Goal: Task Accomplishment & Management: Manage account settings

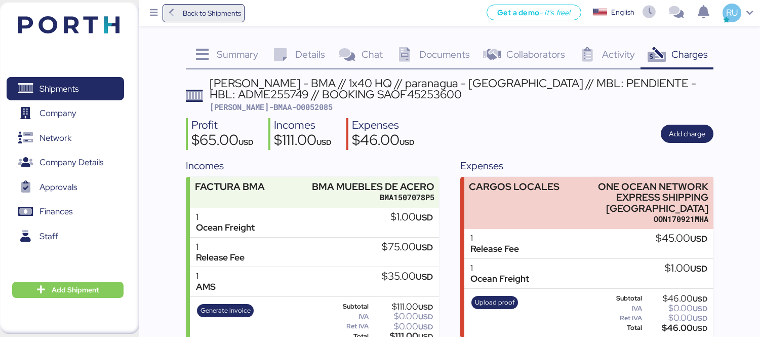
scroll to position [17, 0]
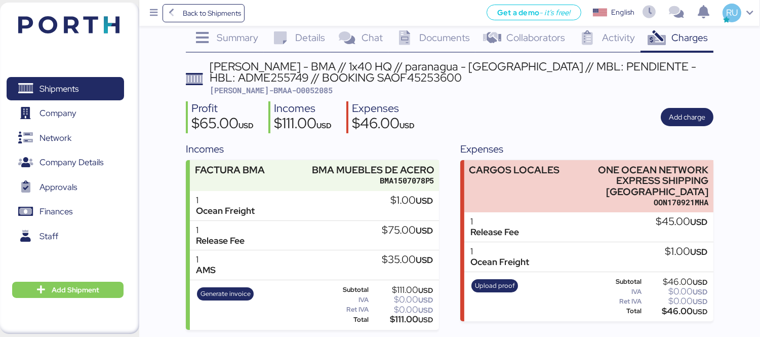
click at [73, 29] on img at bounding box center [68, 24] width 101 height 17
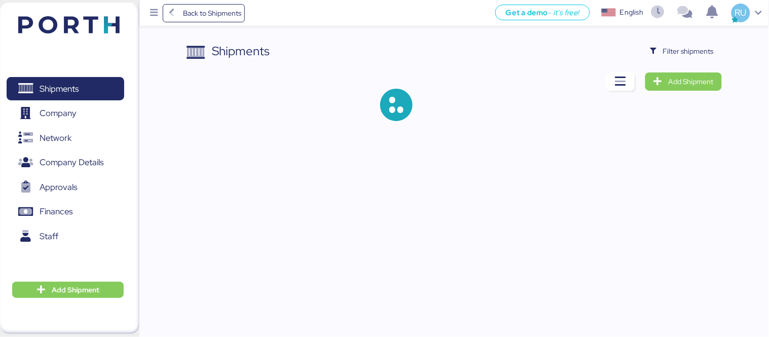
click at [684, 64] on div "Shipments Filter shipments Add Shipment" at bounding box center [453, 89] width 535 height 95
click at [682, 59] on span "Filter shipments" at bounding box center [682, 51] width 80 height 18
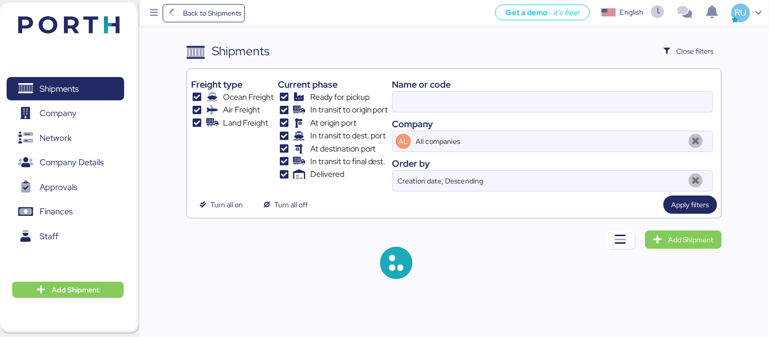
click at [560, 90] on div "Name or code" at bounding box center [552, 85] width 321 height 14
click at [569, 98] on input at bounding box center [553, 102] width 320 height 20
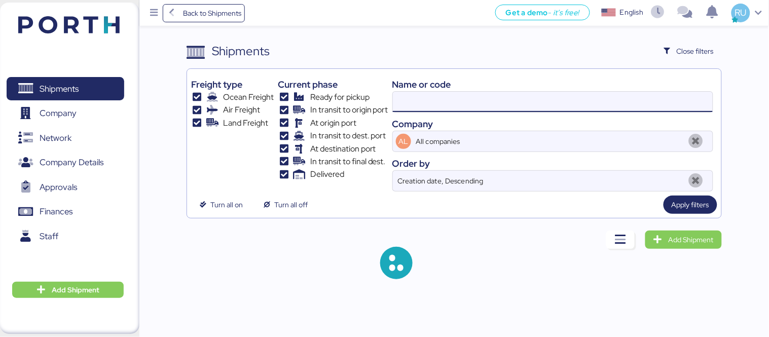
paste input "/Delivery IUNGO"
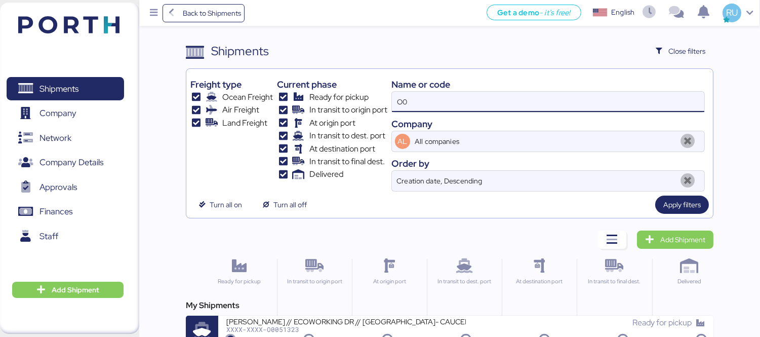
type input "O"
paste input "/Delivery IUNGO"
type input "/"
paste input "o0052022"
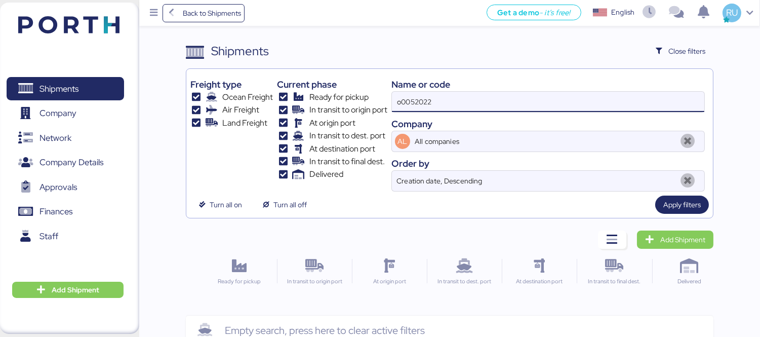
type input "o0052022"
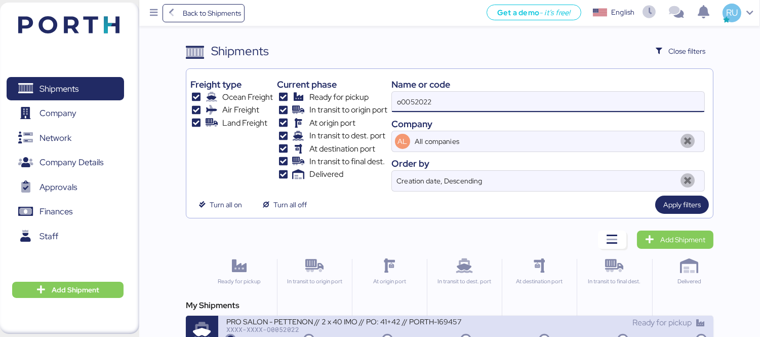
click at [470, 322] on div "Ready for pickup" at bounding box center [586, 323] width 240 height 12
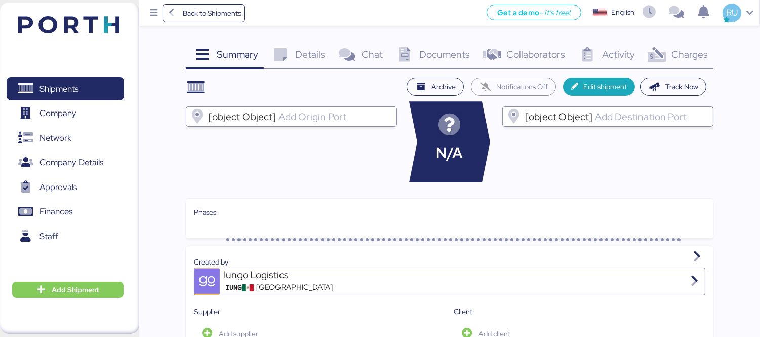
click at [670, 52] on div "Charges 0" at bounding box center [677, 55] width 73 height 27
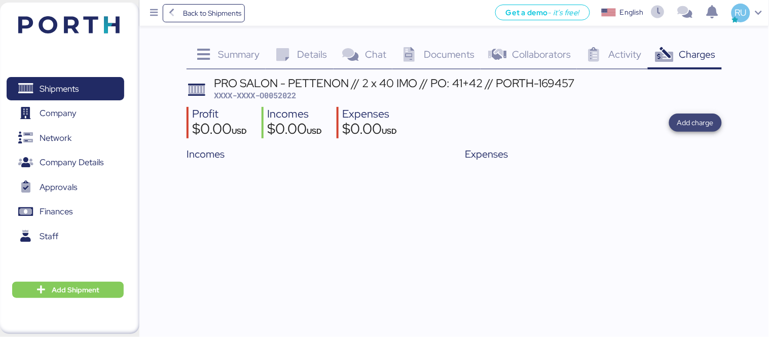
click at [690, 120] on span "Add charge" at bounding box center [695, 123] width 36 height 12
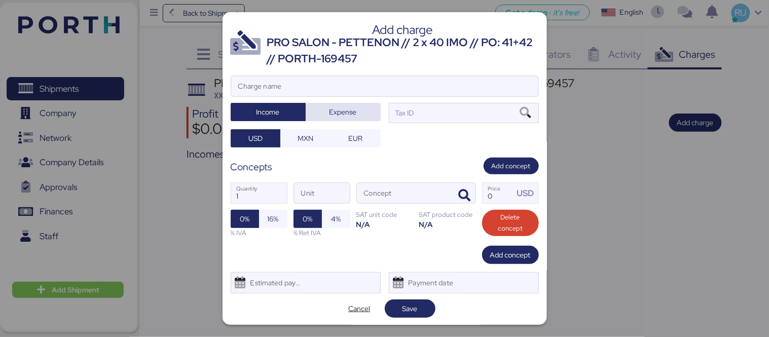
click at [348, 111] on span "Expense" at bounding box center [342, 112] width 27 height 12
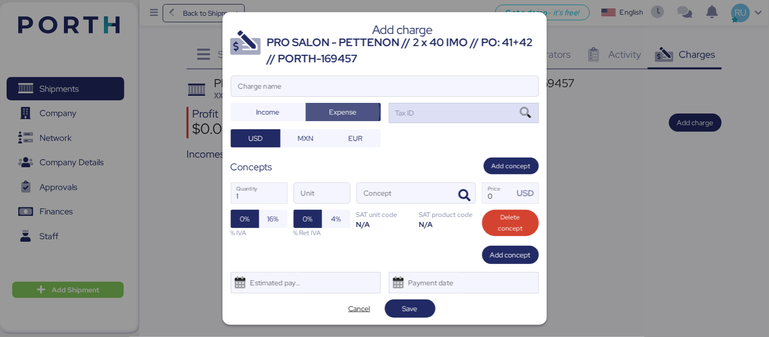
click at [427, 118] on div "Tax ID" at bounding box center [464, 113] width 150 height 20
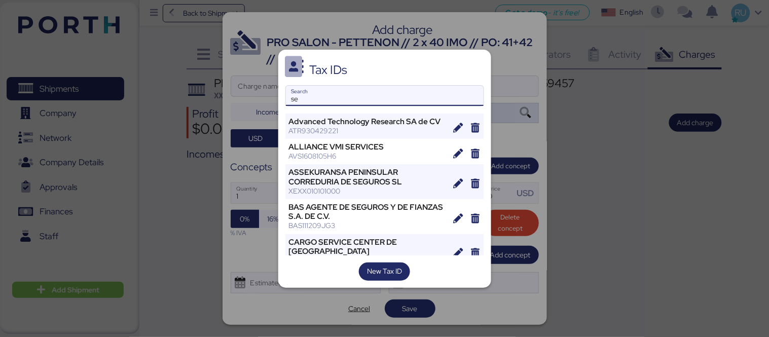
type input "s"
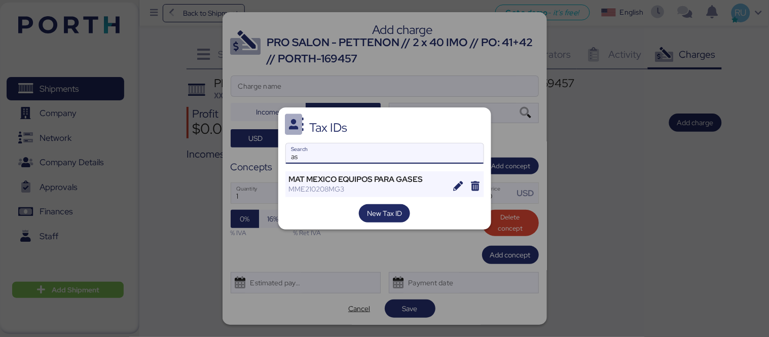
type input "a"
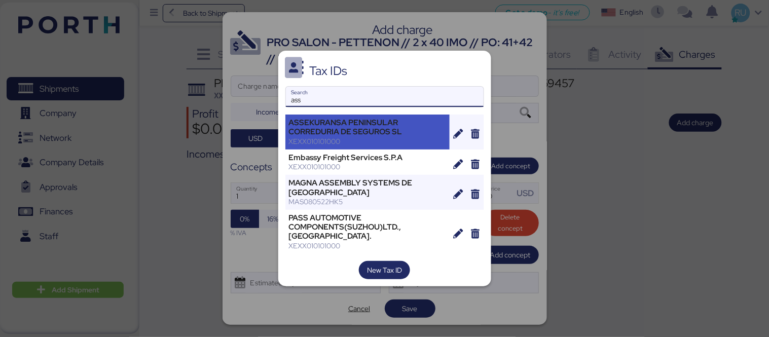
type input "ass"
click at [329, 130] on div "ASSEKURANSA PENINSULAR CORREDURIA DE SEGUROS SL" at bounding box center [368, 127] width 158 height 18
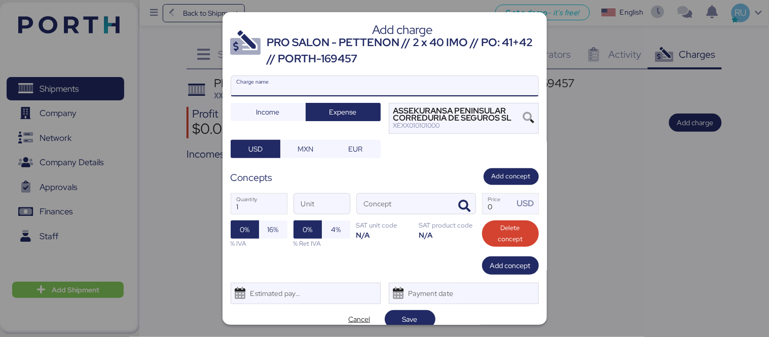
click at [291, 84] on input "Charge name" at bounding box center [384, 86] width 307 height 20
type input "SEGURO DE MERCANCIA CON ESTIMADO"
click at [460, 205] on icon "button" at bounding box center [465, 206] width 12 height 12
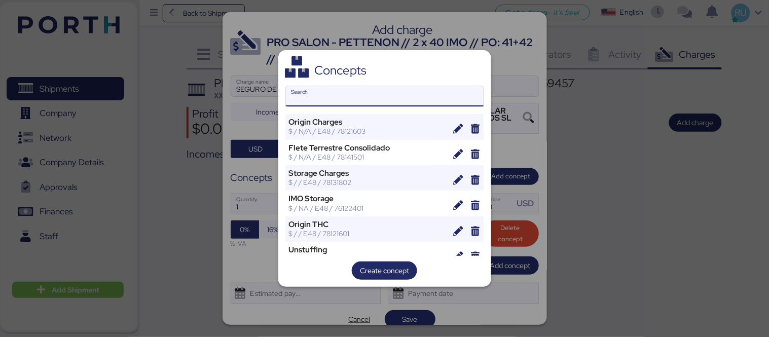
click at [351, 97] on input "Search" at bounding box center [385, 96] width 198 height 20
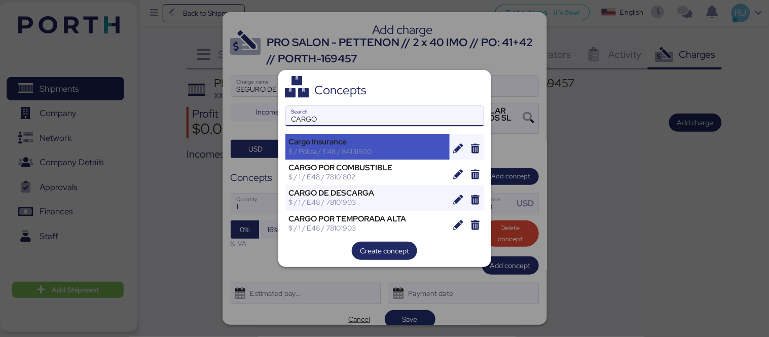
type input "CARGO"
click at [350, 144] on div "Cargo Insurance" at bounding box center [368, 141] width 158 height 9
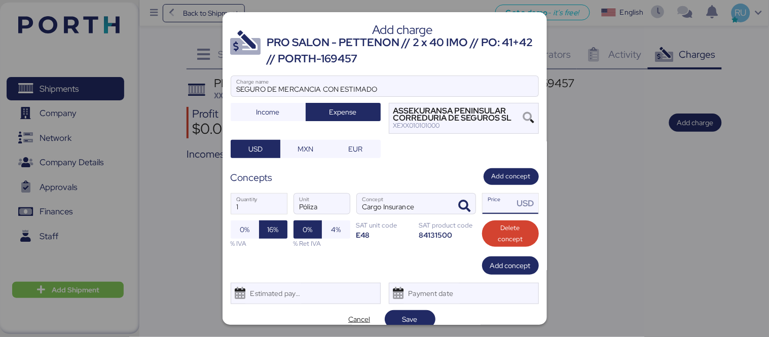
click at [497, 209] on input "Price USD" at bounding box center [497, 204] width 31 height 20
paste input "223.26"
type input "223.26"
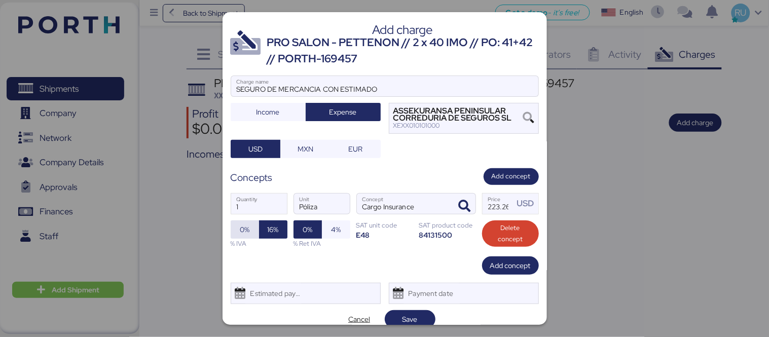
click at [252, 223] on span "0%" at bounding box center [245, 229] width 28 height 18
click at [280, 290] on div "Estimated payment date" at bounding box center [273, 293] width 60 height 20
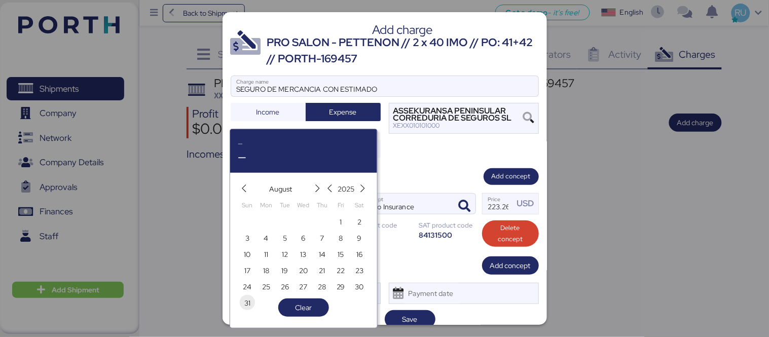
click at [247, 301] on span "31" at bounding box center [247, 303] width 6 height 12
type input "[DATE]"
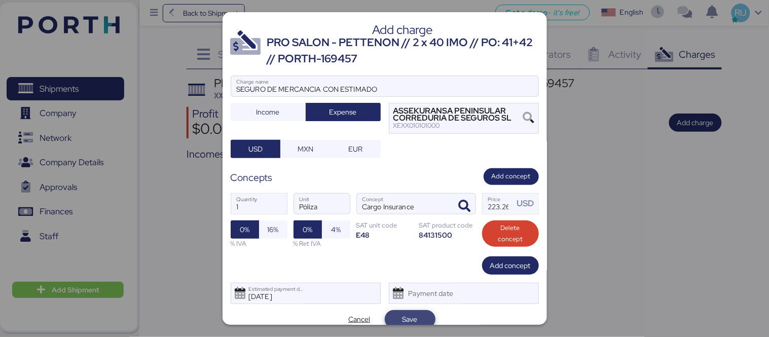
click at [396, 313] on span "Save" at bounding box center [410, 319] width 34 height 14
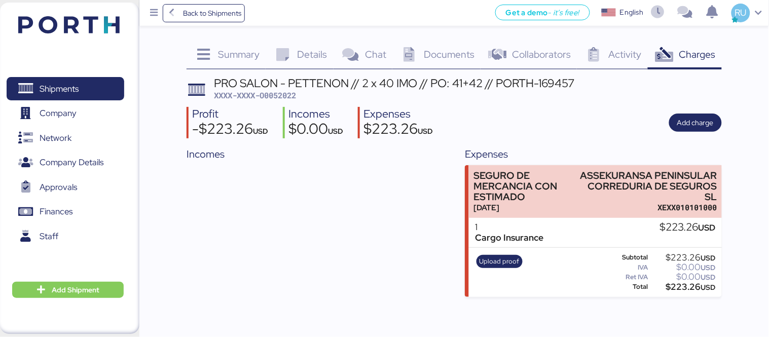
click at [74, 25] on img at bounding box center [68, 24] width 101 height 17
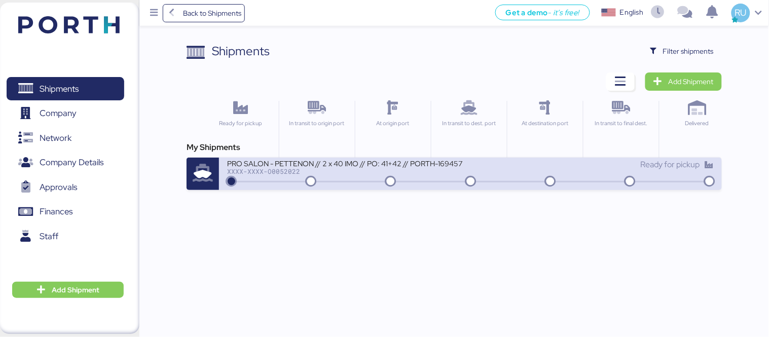
click at [532, 167] on div "Ready for pickup" at bounding box center [591, 165] width 243 height 12
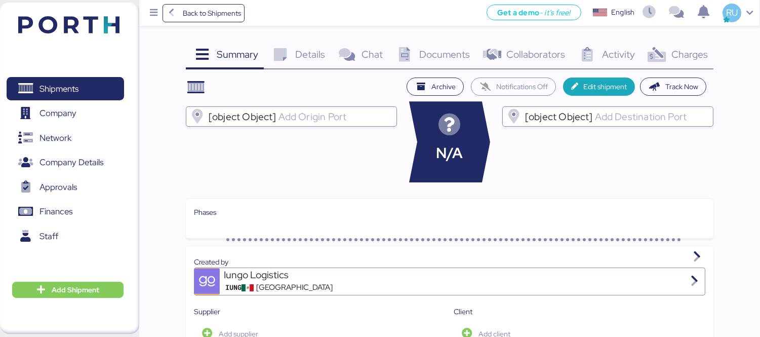
click at [683, 49] on span "Charges" at bounding box center [690, 54] width 36 height 13
